Goal: Check status

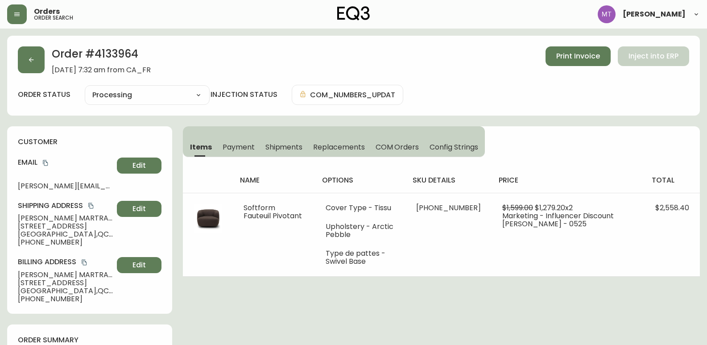
select select "PROCESSING"
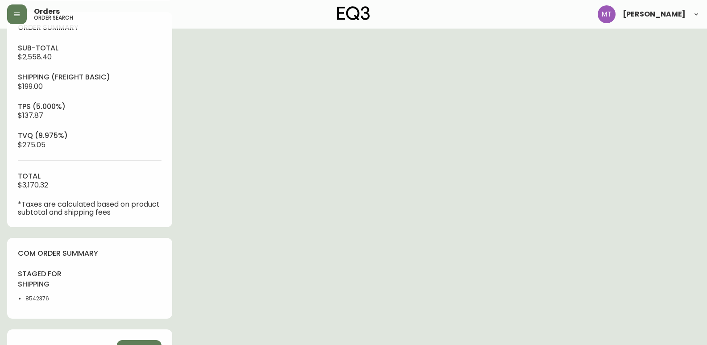
click at [9, 234] on div "Order # 4133964 [DATE] 7:32 am from [GEOGRAPHIC_DATA] Print Invoice Inject into…" at bounding box center [353, 142] width 692 height 836
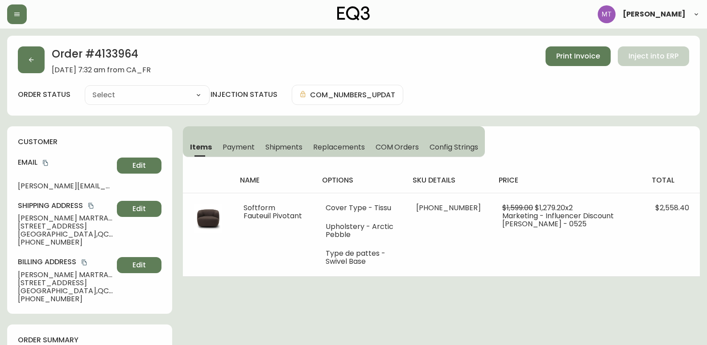
type input "Processing"
select select "PROCESSING"
